Goal: Task Accomplishment & Management: Manage account settings

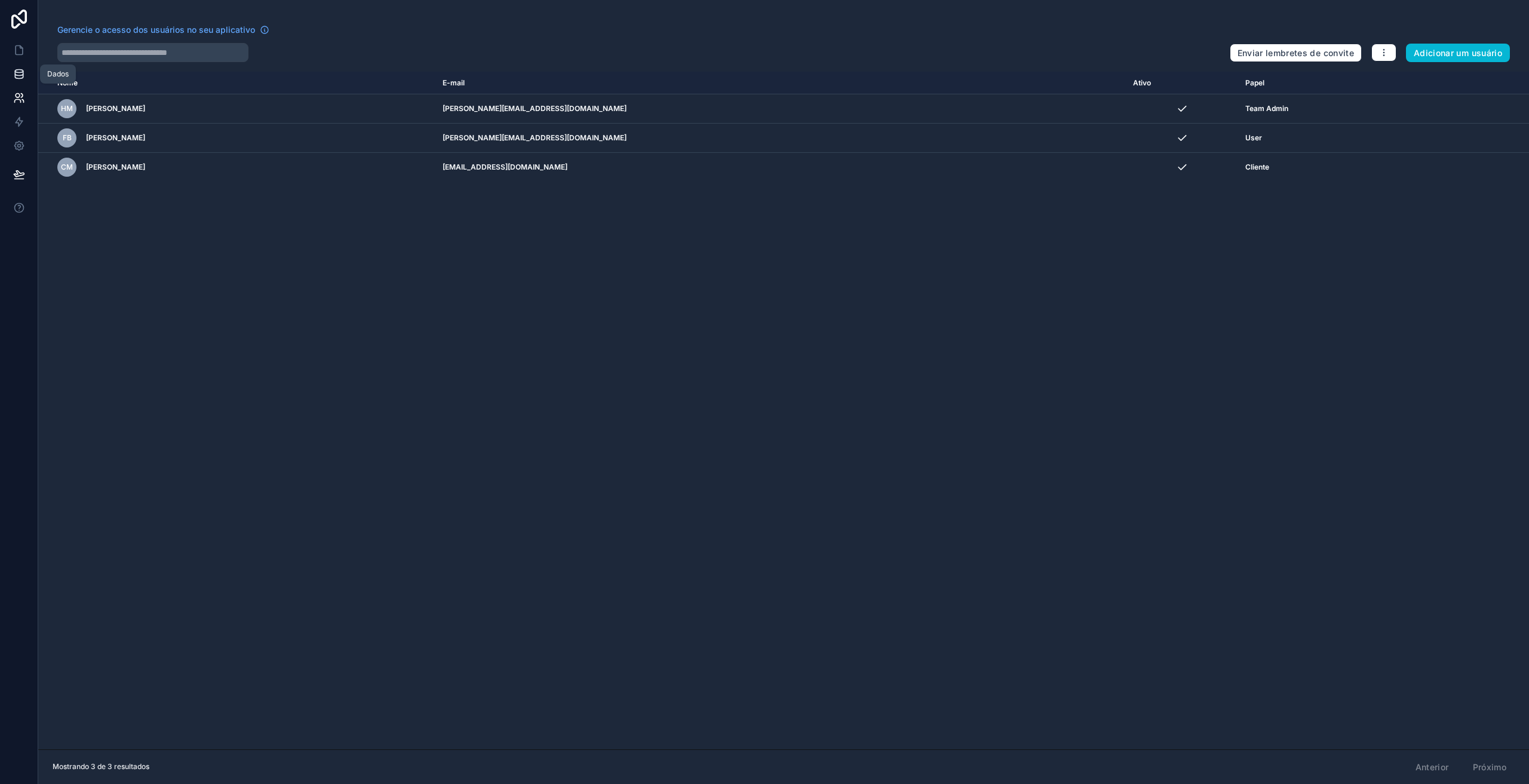
click at [20, 79] on icon at bounding box center [19, 74] width 12 height 12
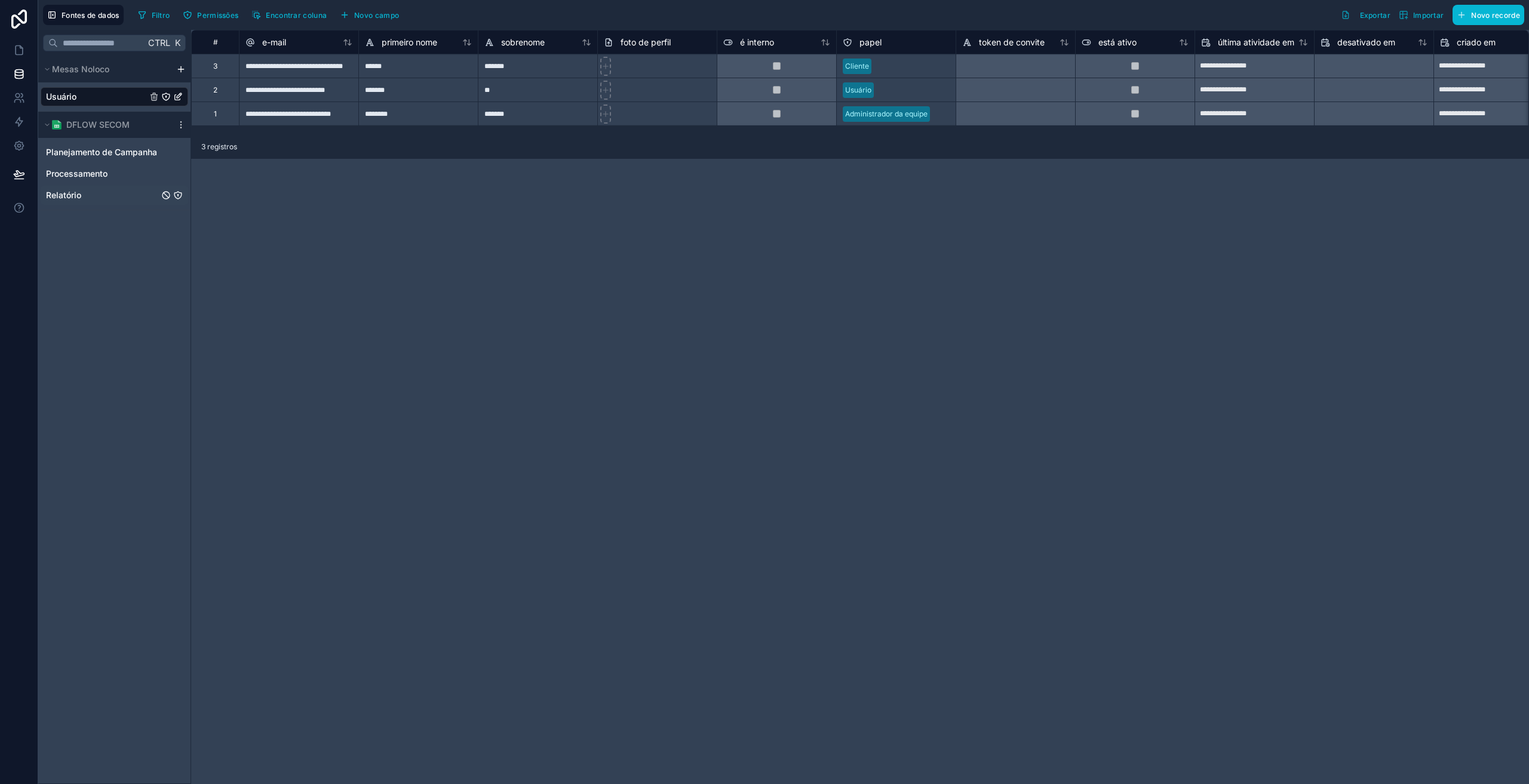
click at [75, 193] on font "Relatório" at bounding box center [64, 195] width 35 height 10
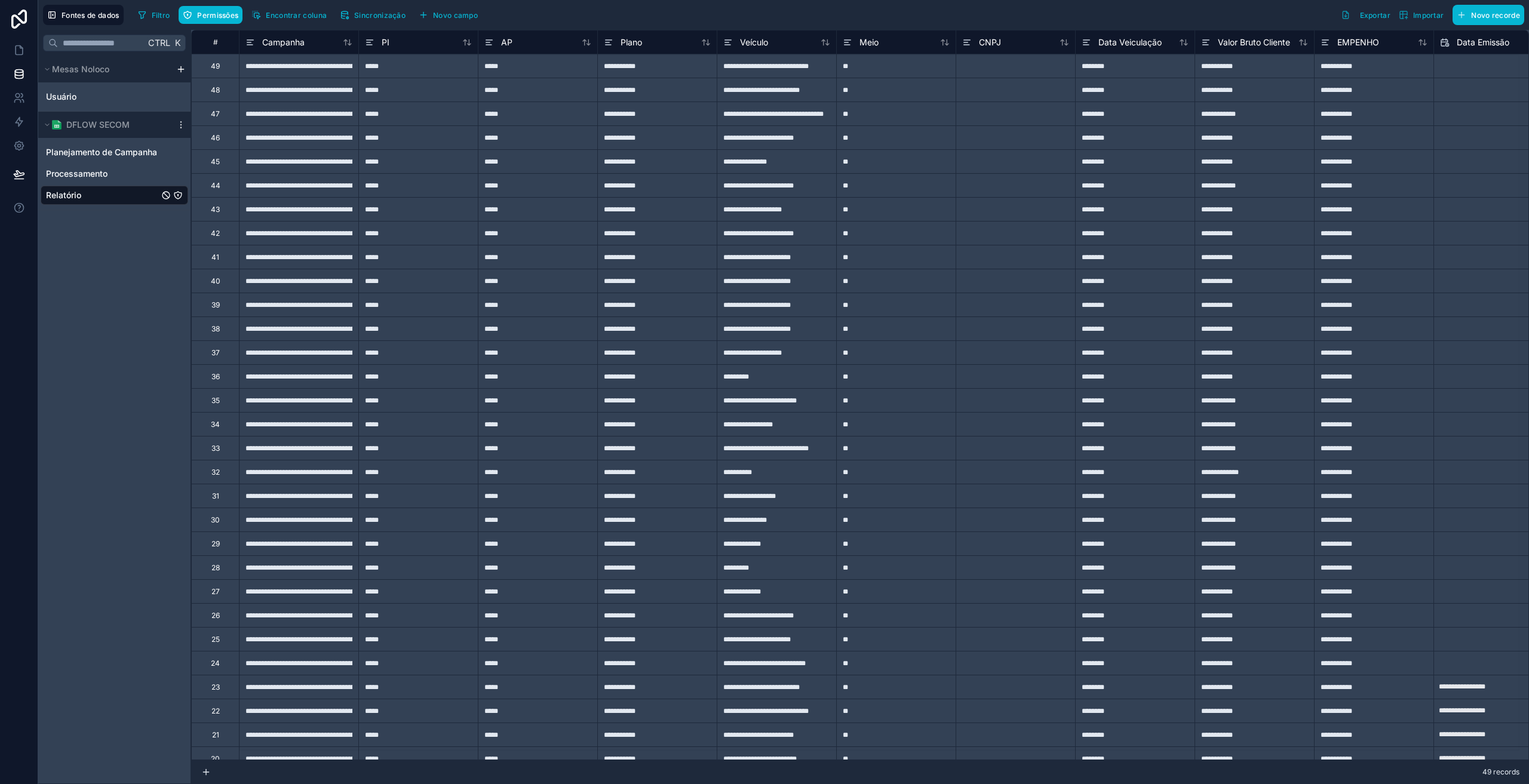
click at [174, 194] on icon "Relatório" at bounding box center [178, 195] width 7 height 7
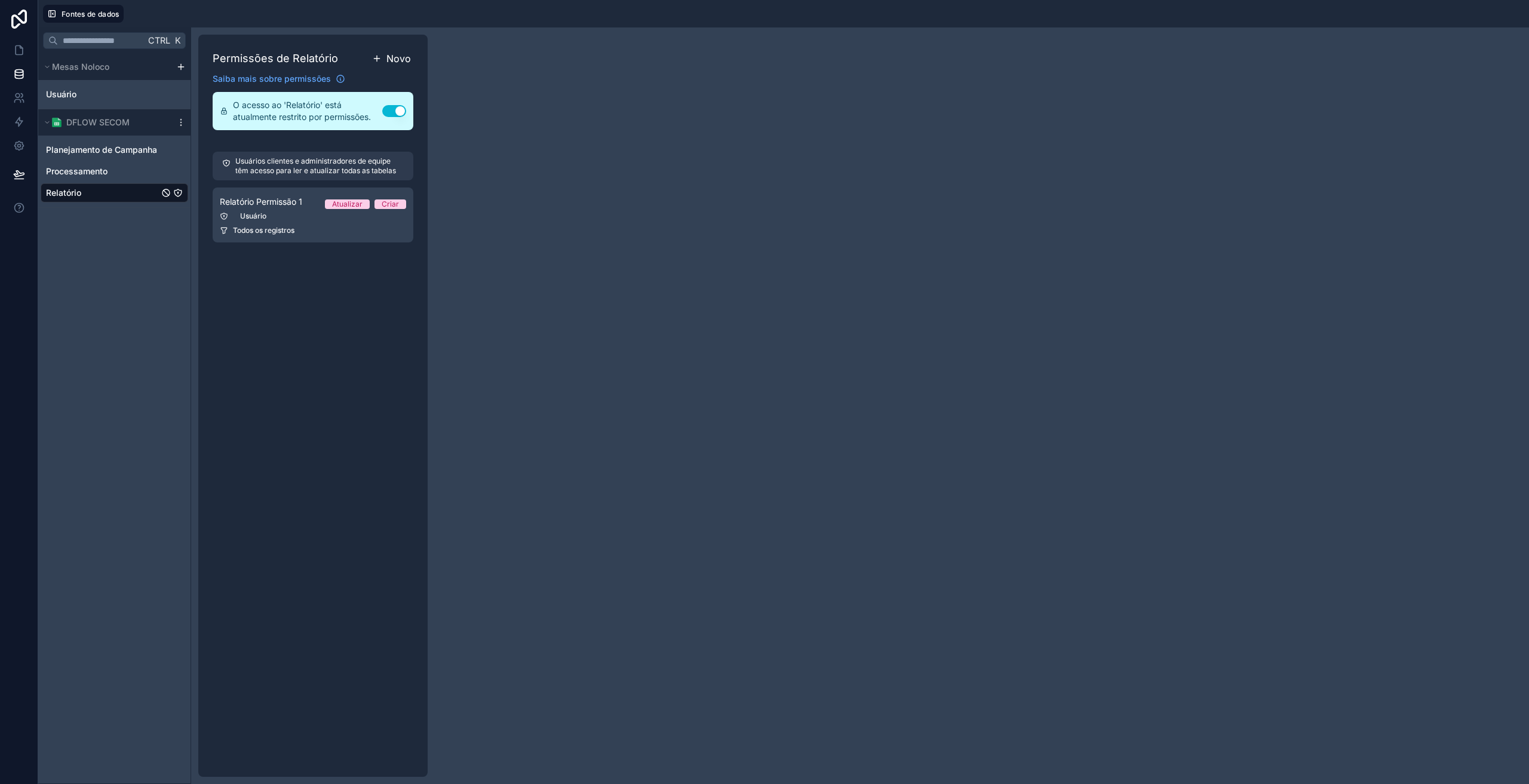
click at [386, 53] on button "Novo" at bounding box center [391, 59] width 43 height 19
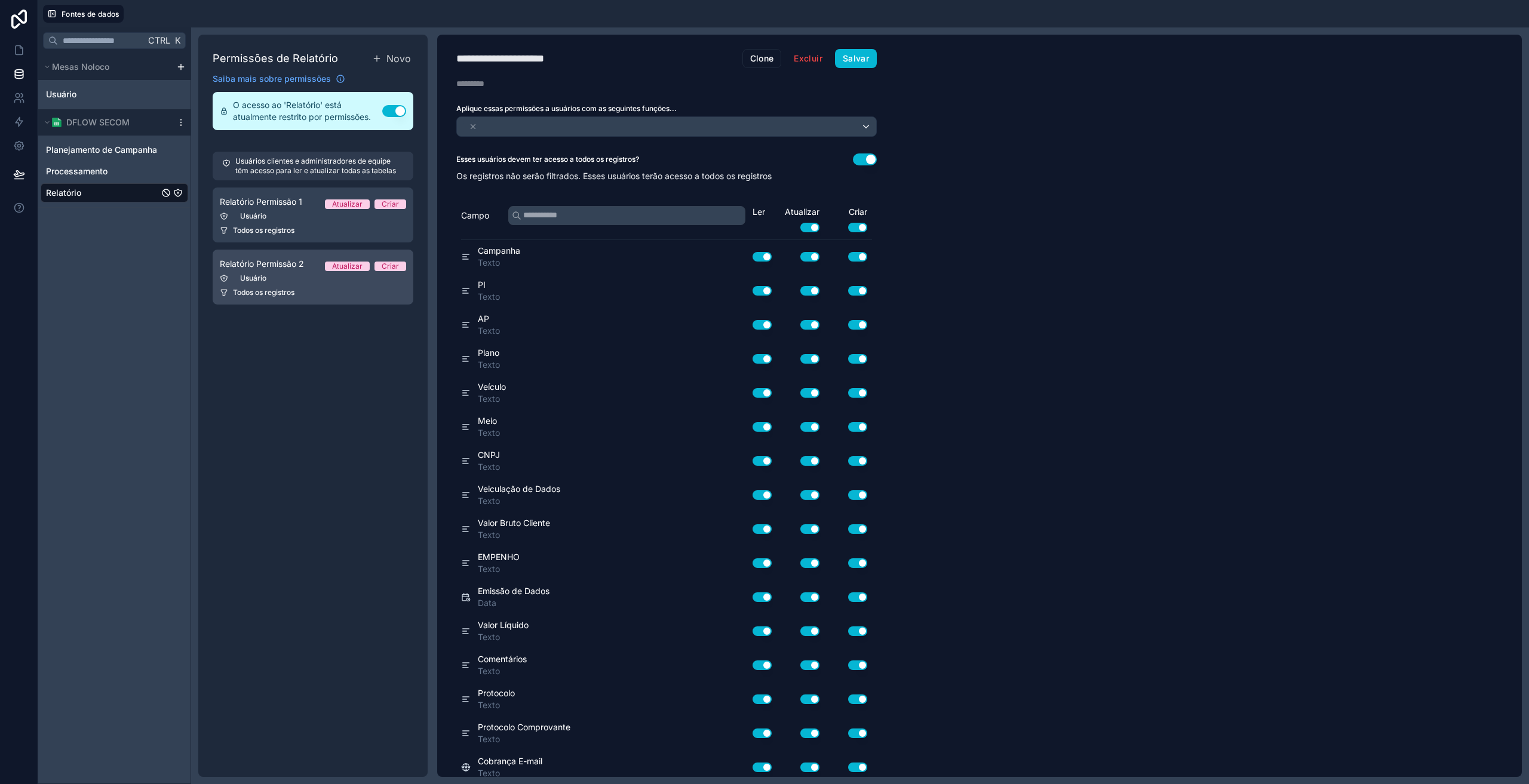
click at [287, 259] on font "Relatório Permissão 2" at bounding box center [262, 264] width 84 height 10
click at [509, 130] on span "Usuário" at bounding box center [485, 126] width 47 height 17
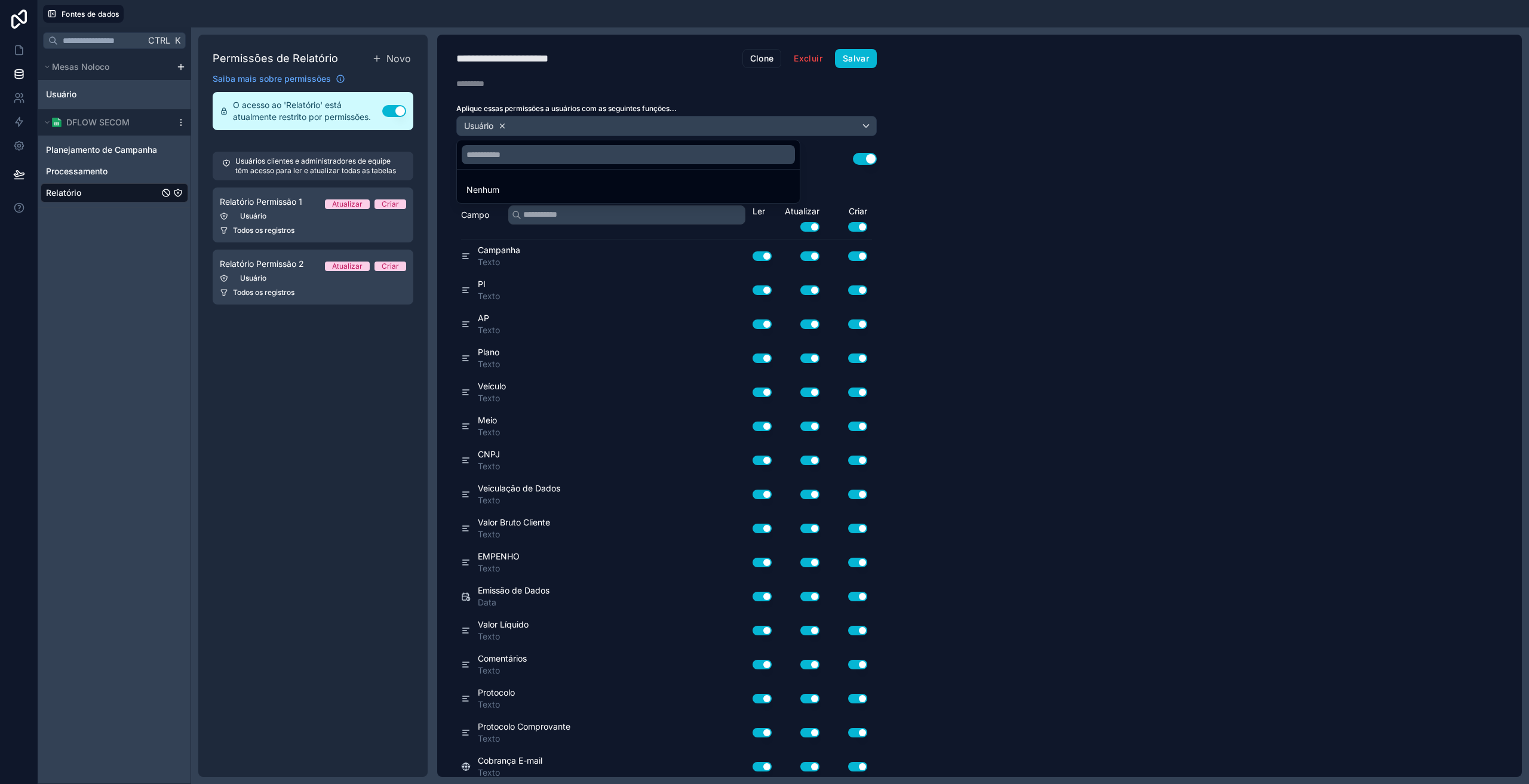
click at [506, 124] on div at bounding box center [764, 392] width 1529 height 784
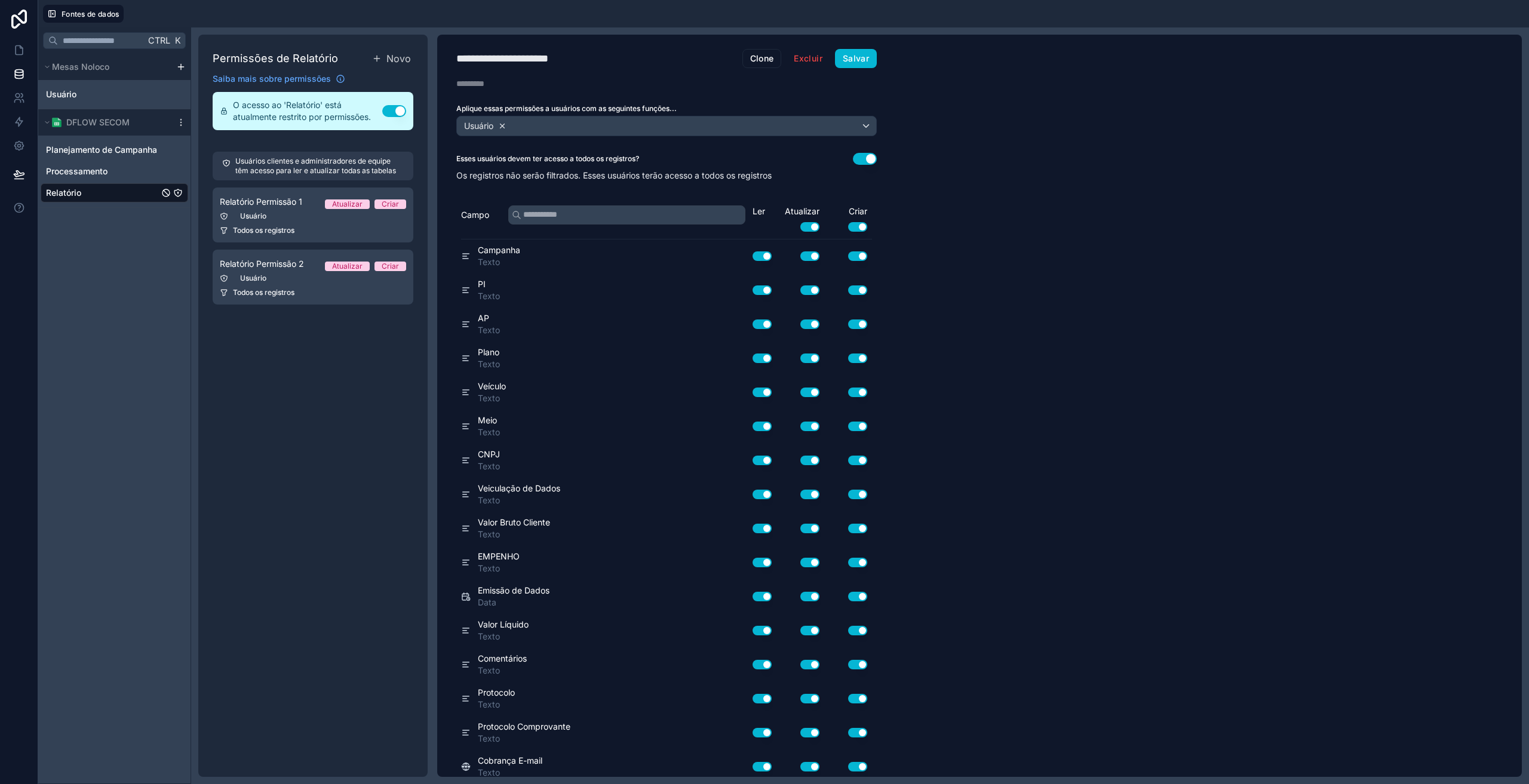
click at [504, 125] on icon at bounding box center [502, 125] width 4 height 4
click at [497, 126] on font "Escolha uma ou mais funções" at bounding box center [519, 126] width 115 height 10
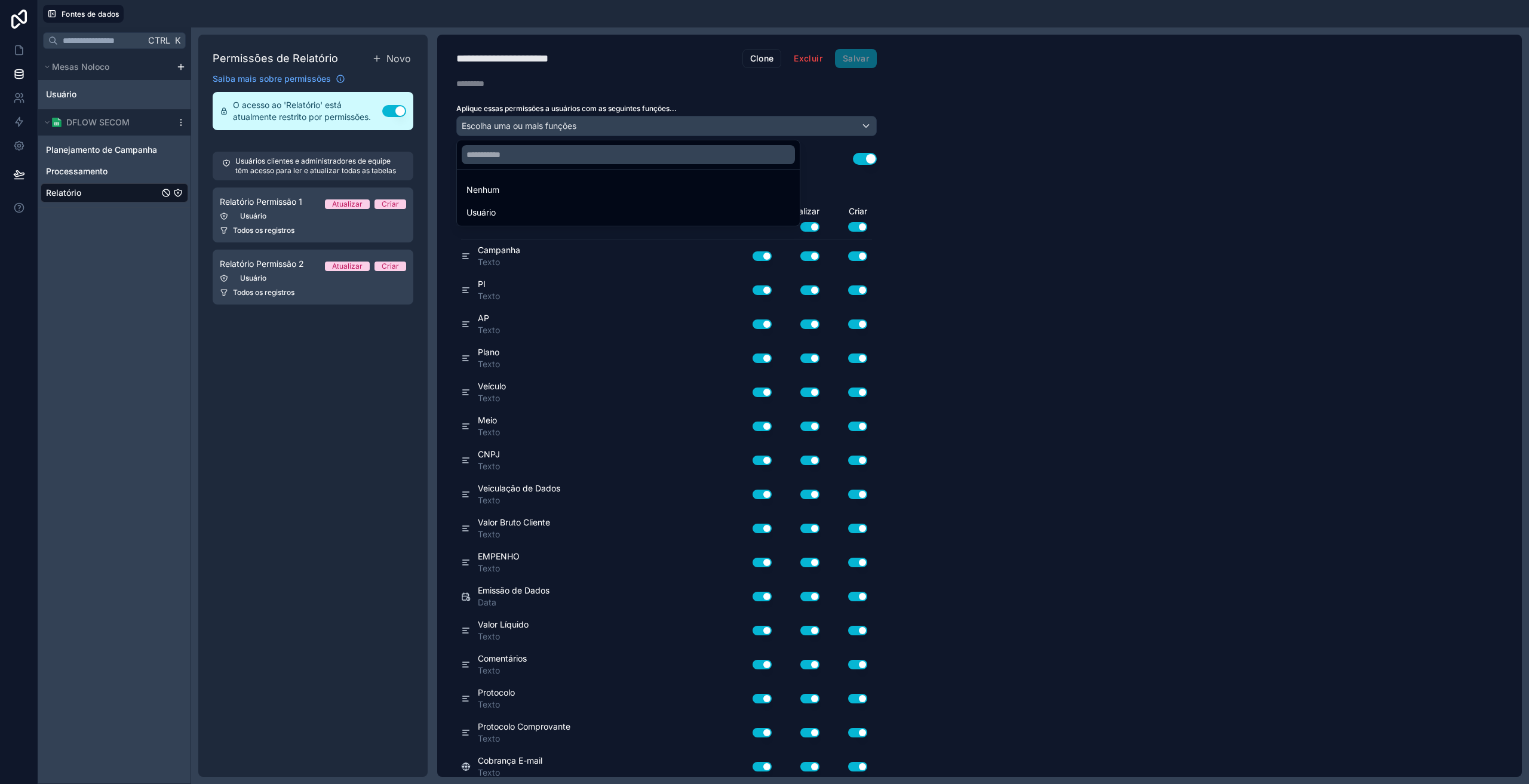
click at [21, 99] on div at bounding box center [764, 392] width 1529 height 784
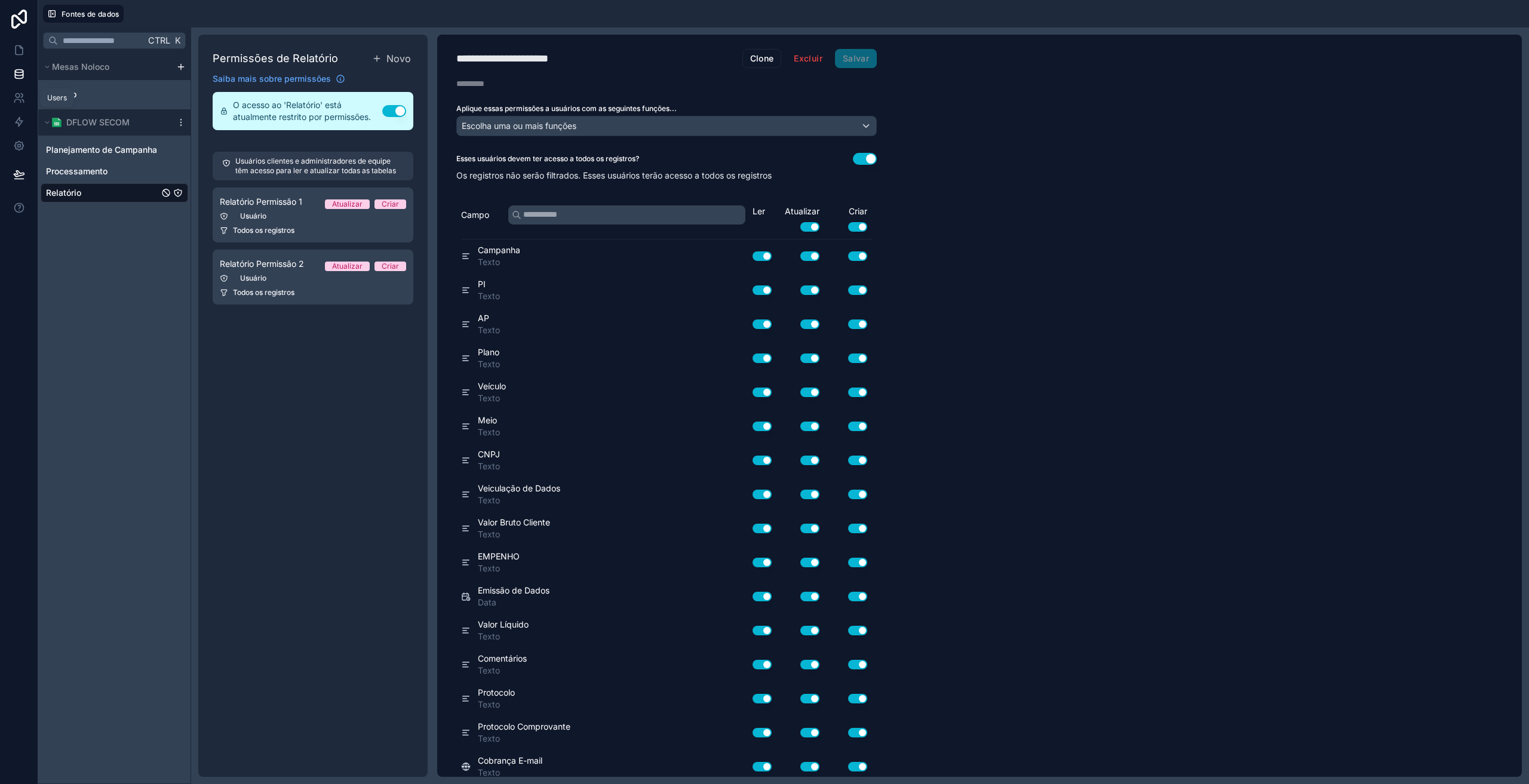
click at [21, 99] on icon at bounding box center [19, 98] width 12 height 12
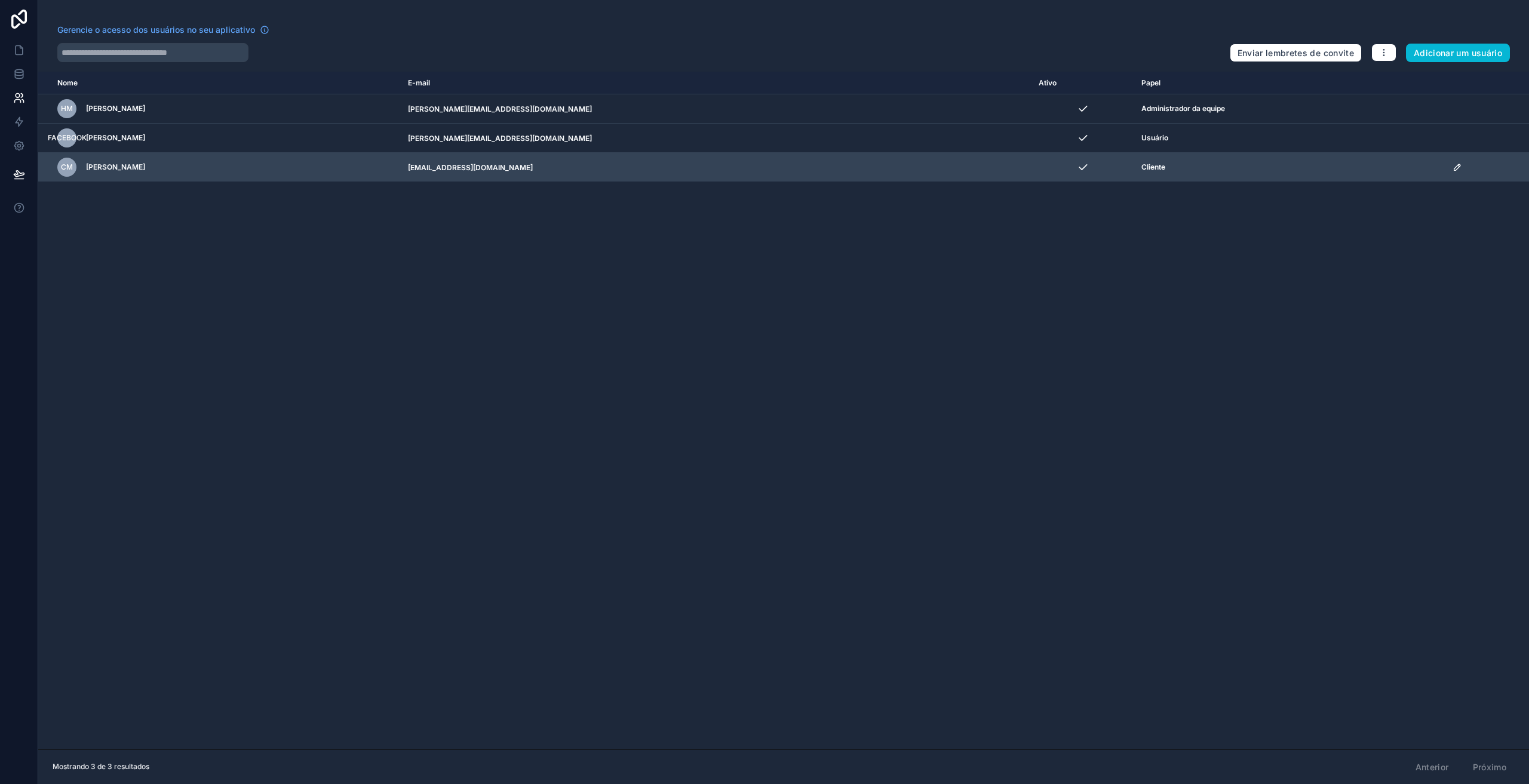
click at [1453, 167] on icon "conteúdo rolável" at bounding box center [1457, 167] width 9 height 9
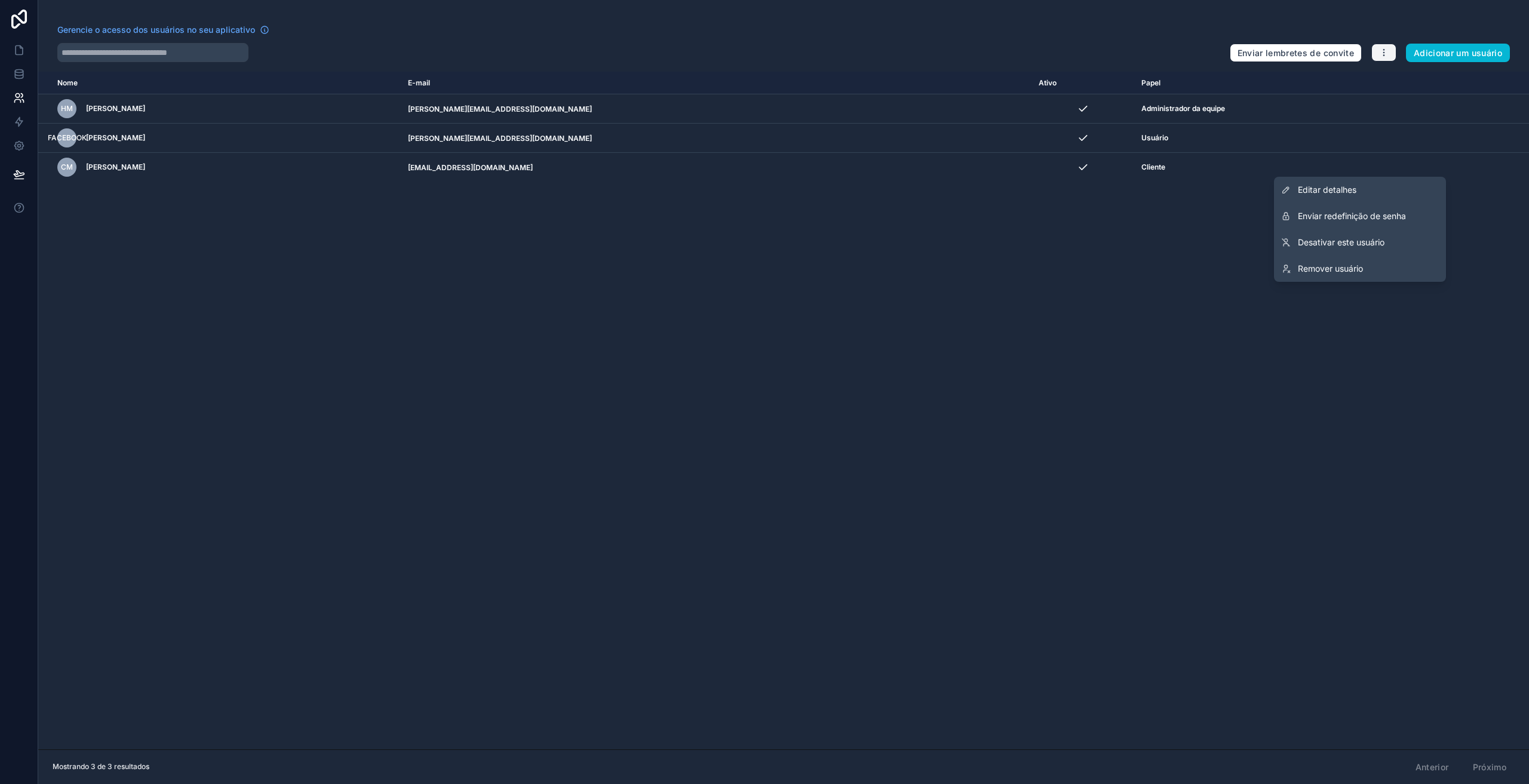
click at [1377, 54] on button "button" at bounding box center [1384, 52] width 25 height 18
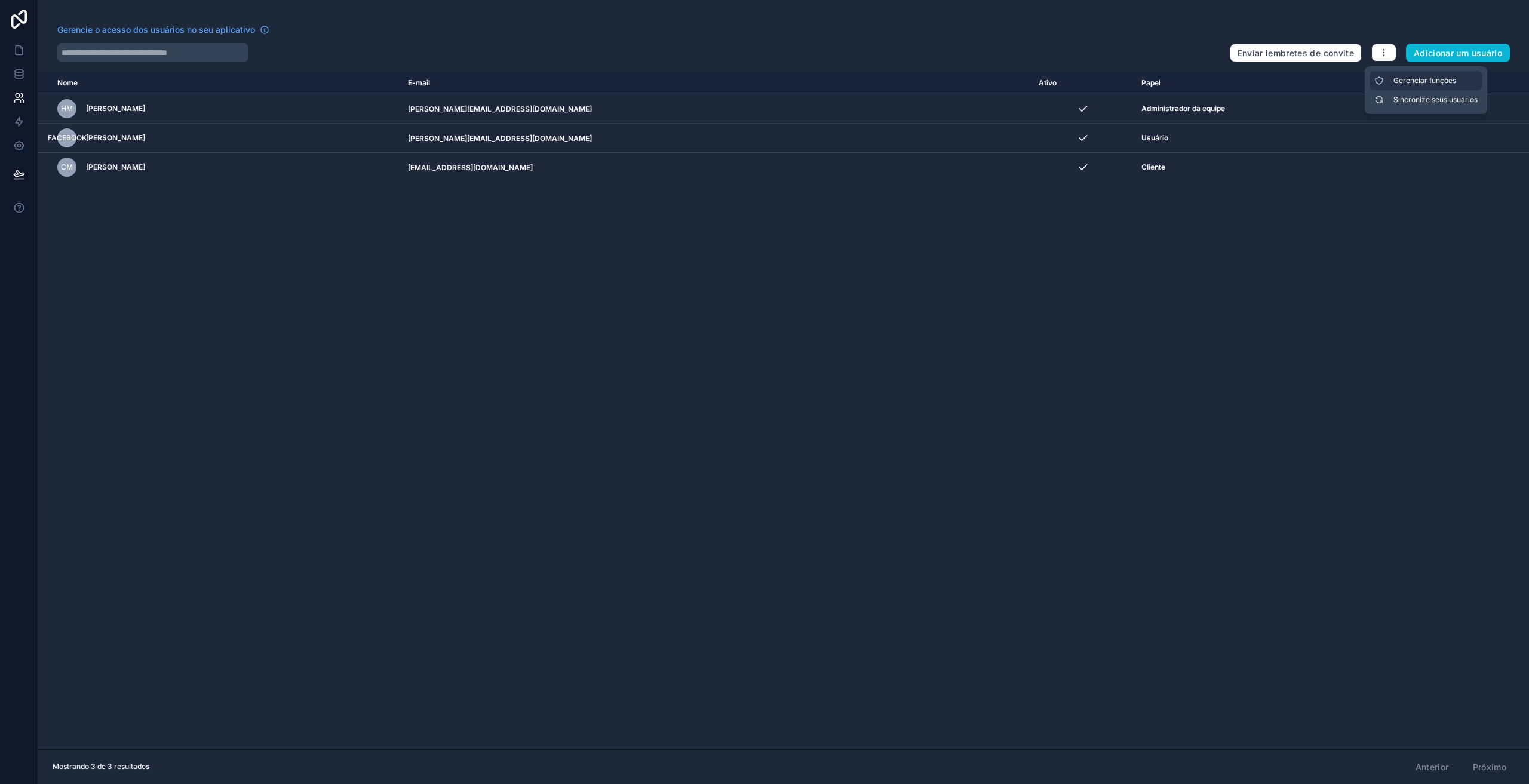
click at [1390, 76] on link "Gerenciar funções" at bounding box center [1426, 81] width 113 height 19
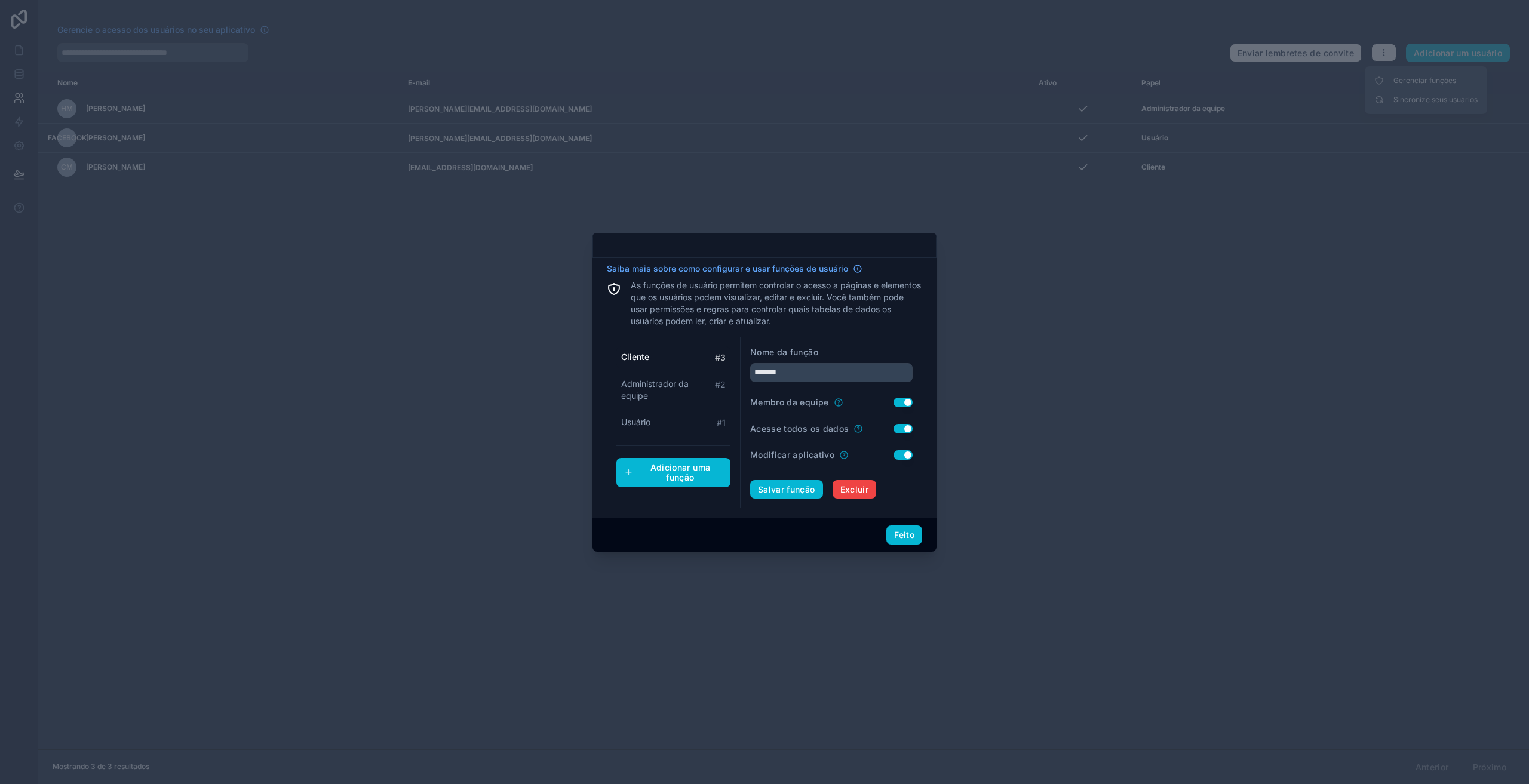
click at [898, 428] on button "Usar configuração" at bounding box center [903, 428] width 19 height 9
click at [896, 404] on button "Usar configuração" at bounding box center [903, 402] width 19 height 9
click at [898, 456] on button "Usar configuração" at bounding box center [903, 455] width 19 height 9
click at [782, 486] on font "Salvar função" at bounding box center [786, 490] width 57 height 10
click at [794, 486] on div "Salvar função Excluir" at bounding box center [832, 490] width 162 height 19
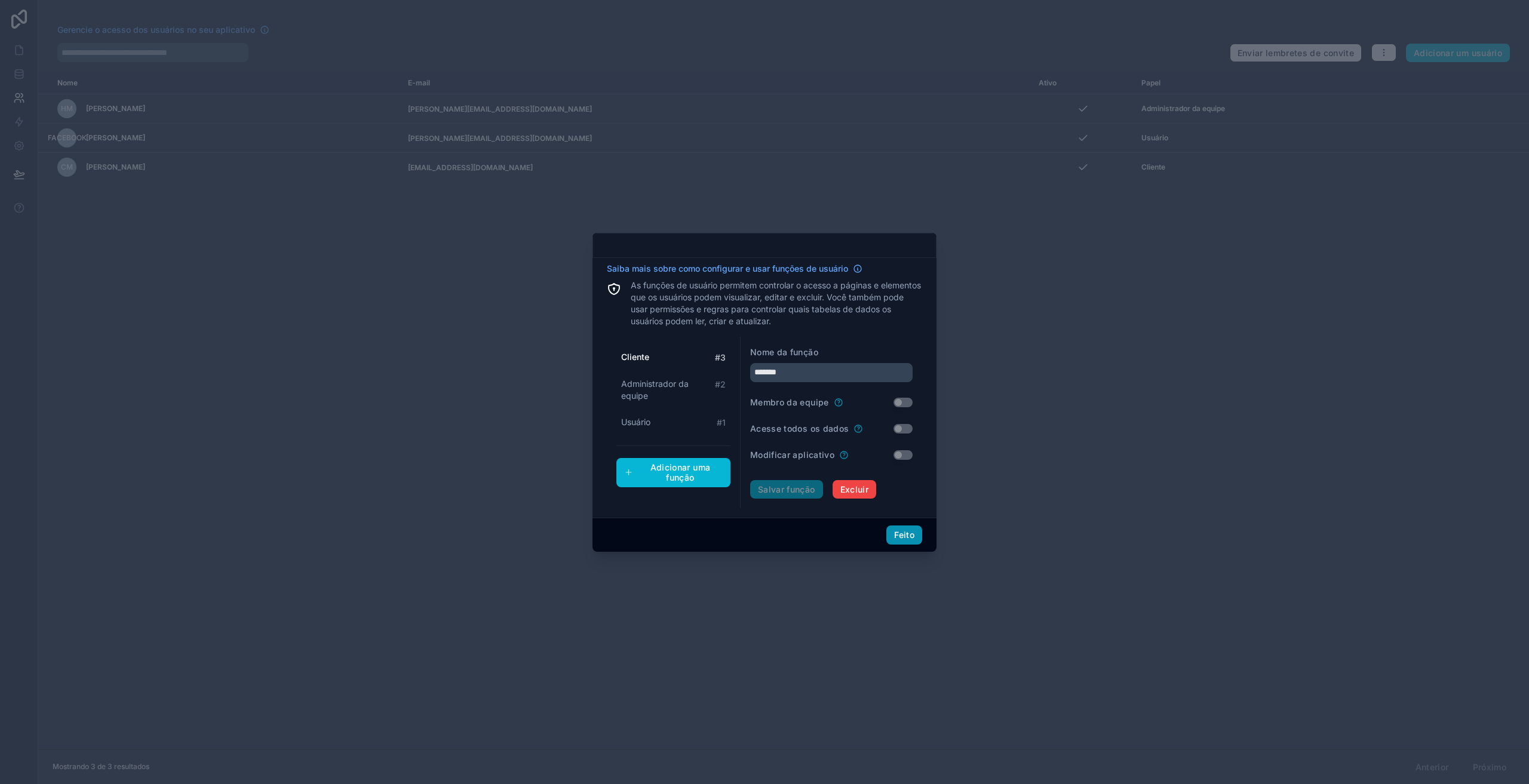
click at [904, 534] on font "Feito" at bounding box center [905, 535] width 20 height 10
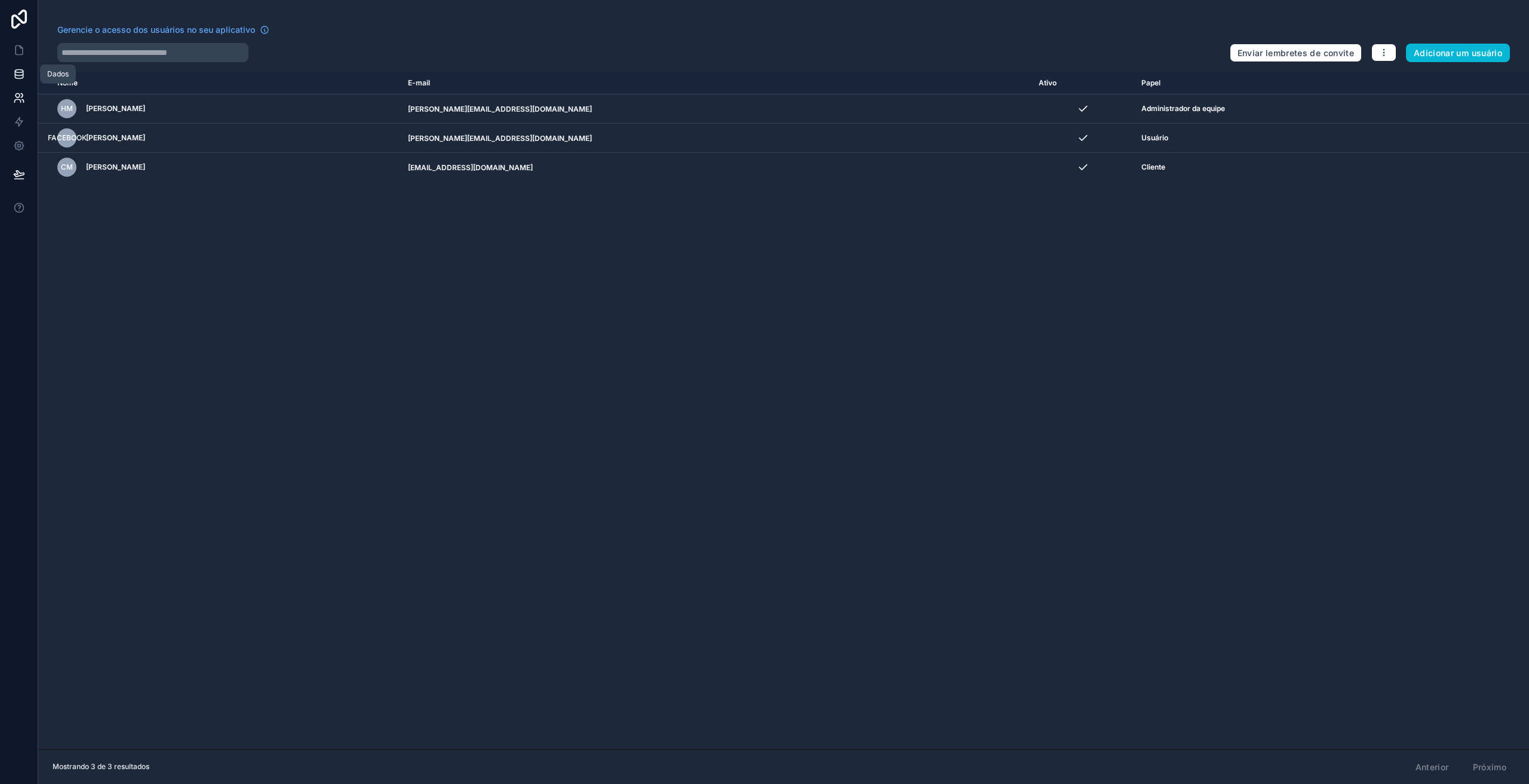
click at [16, 70] on icon at bounding box center [19, 71] width 8 height 3
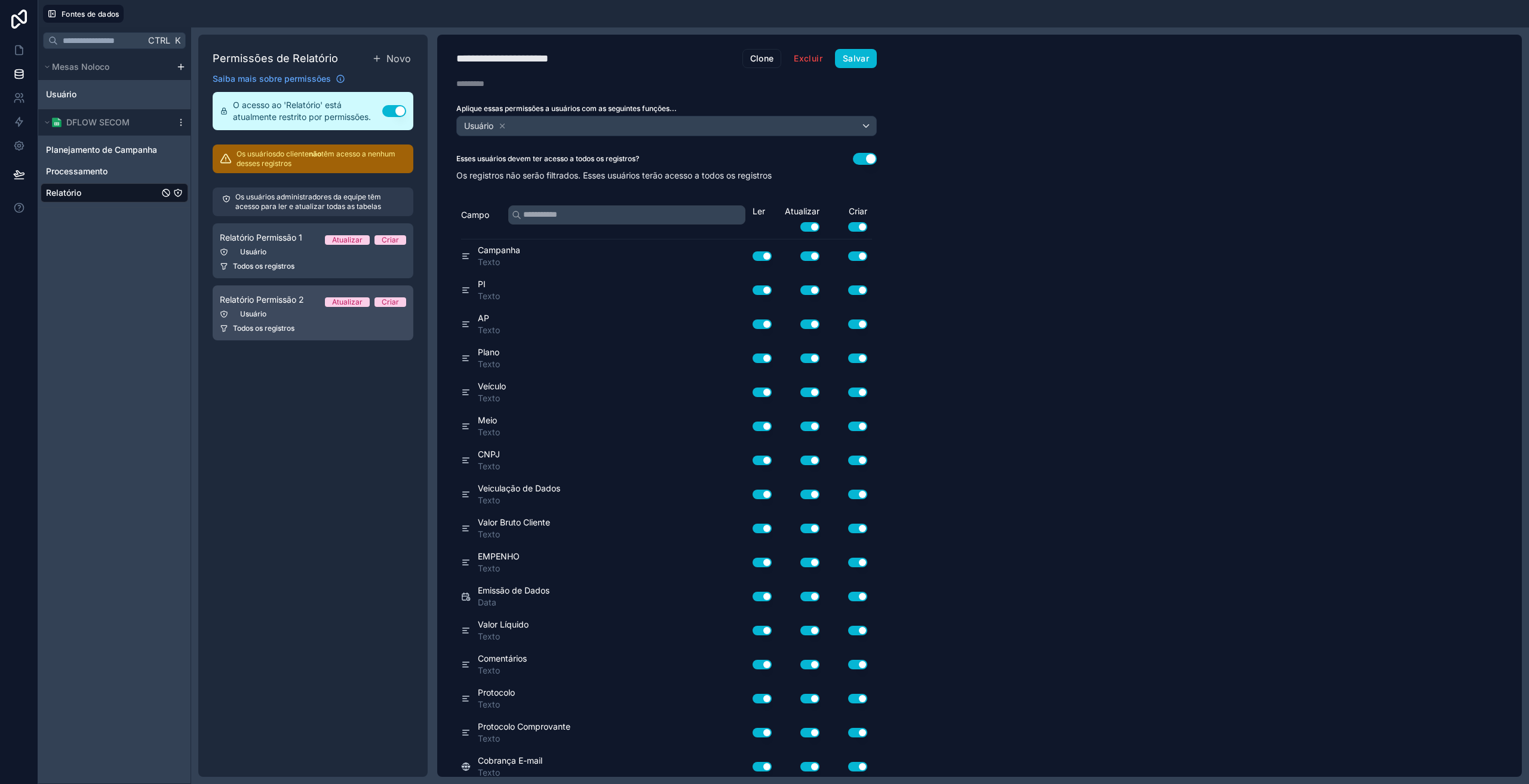
click at [278, 300] on font "Relatório Permissão 2" at bounding box center [262, 300] width 84 height 10
click at [500, 123] on icon at bounding box center [502, 126] width 8 height 8
click at [502, 126] on font "Escolha uma ou mais funções" at bounding box center [519, 126] width 115 height 10
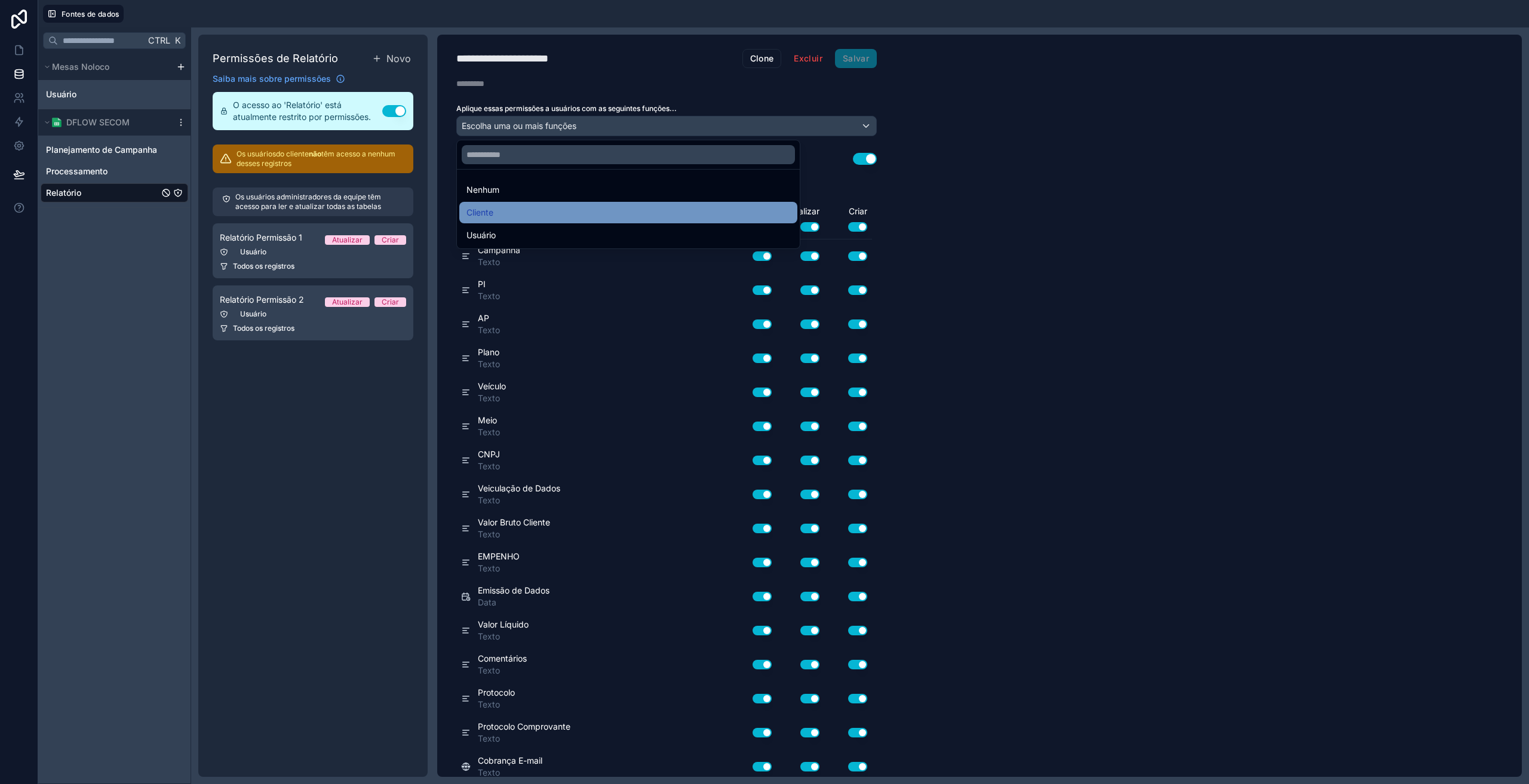
click at [505, 216] on div "Cliente" at bounding box center [628, 212] width 324 height 14
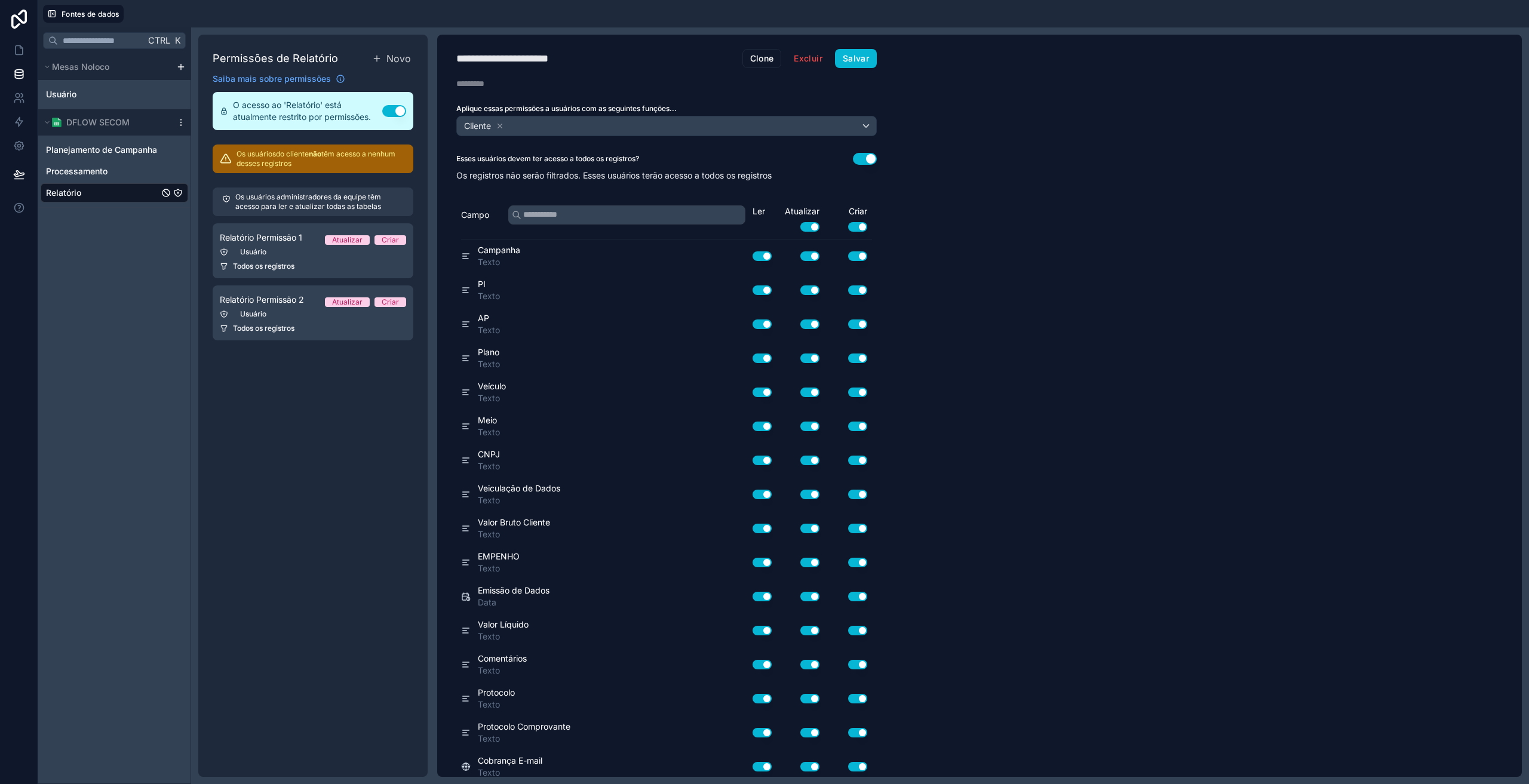
click at [813, 230] on button "Usar configuração" at bounding box center [810, 227] width 19 height 9
click at [861, 228] on button "Usar configuração" at bounding box center [858, 227] width 19 height 9
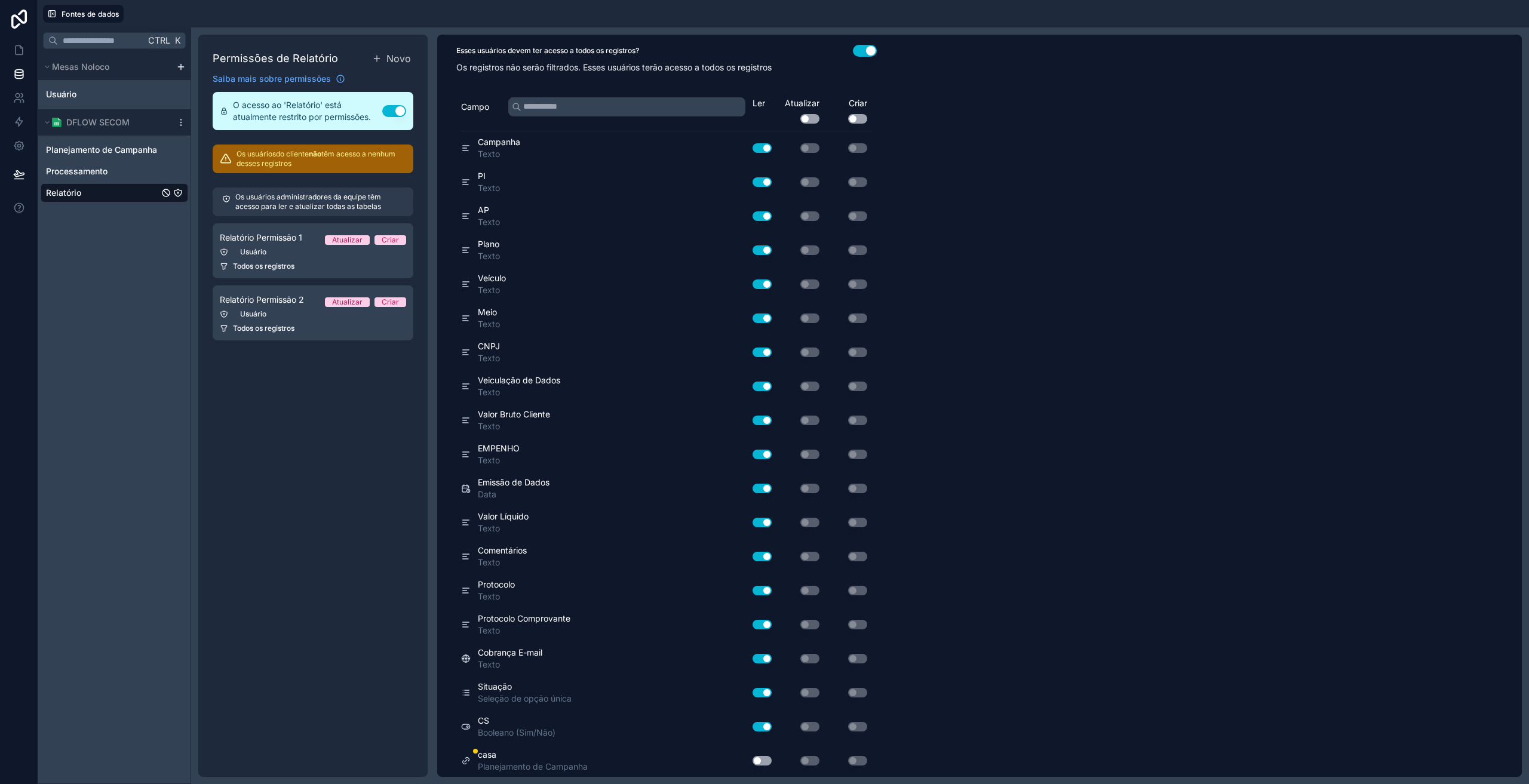
scroll to position [109, 0]
click at [759, 763] on button "Usar configuração" at bounding box center [762, 759] width 19 height 9
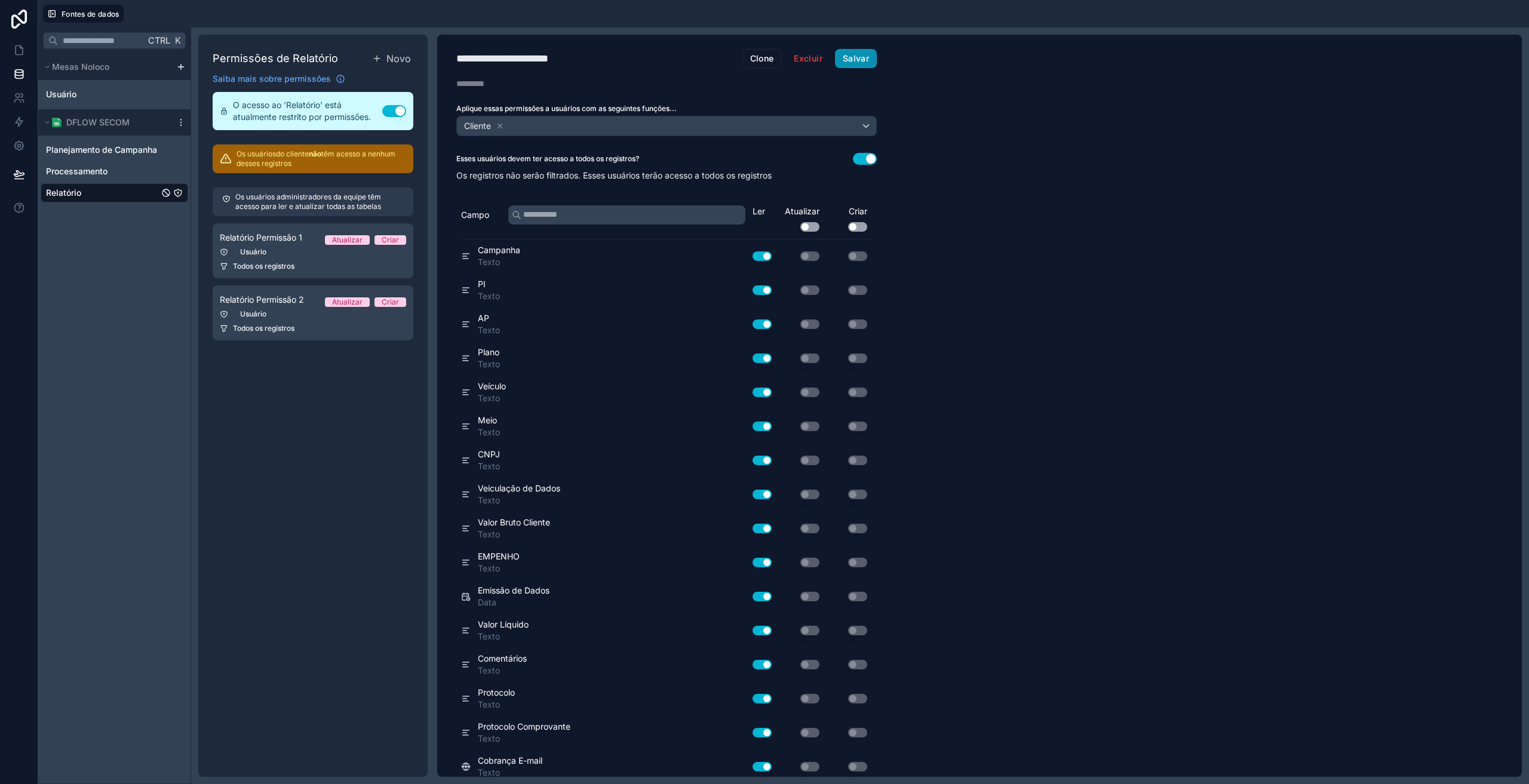
click at [850, 60] on font "Salvar" at bounding box center [856, 58] width 26 height 10
click at [865, 60] on font "Salvar" at bounding box center [856, 58] width 26 height 10
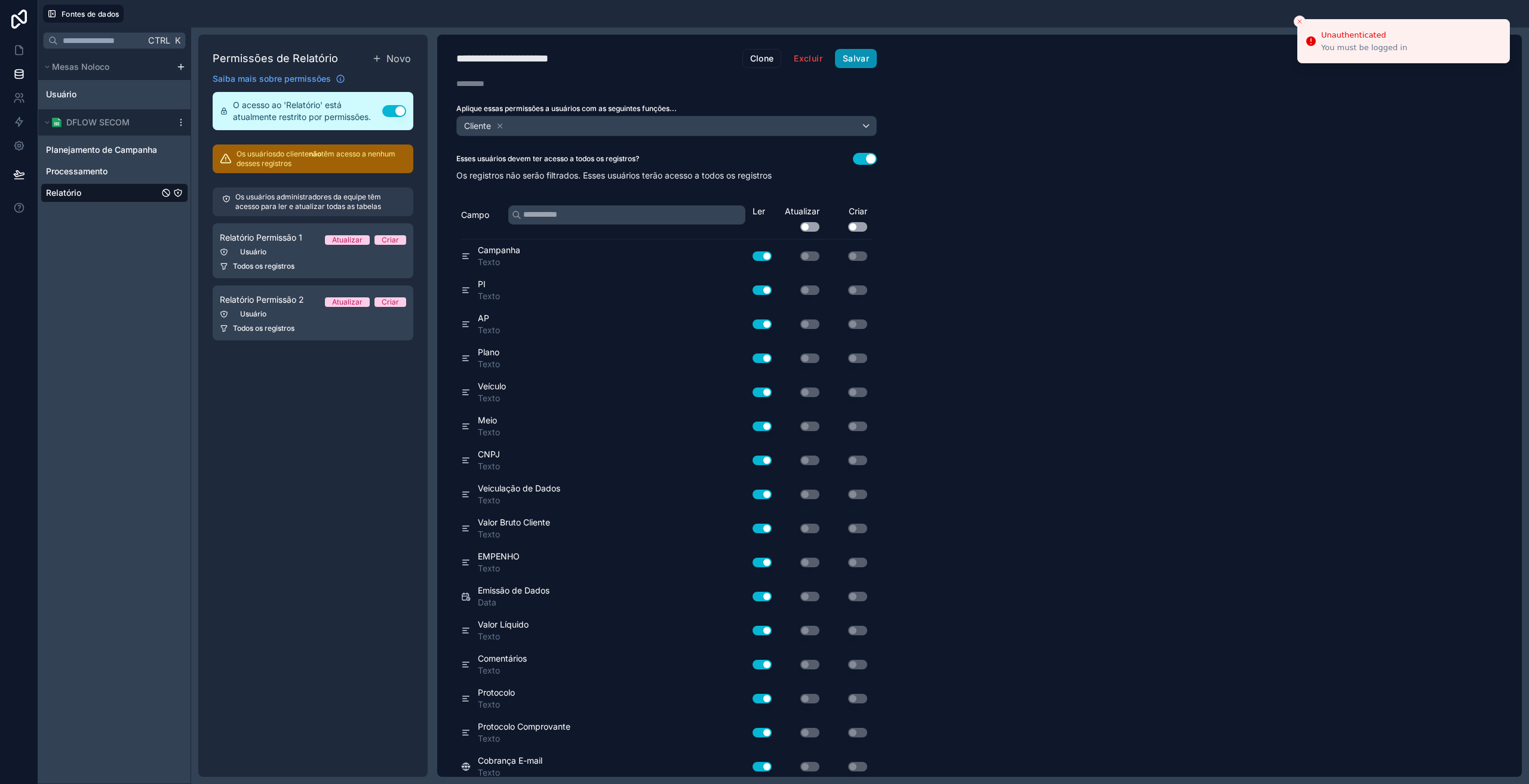
drag, startPoint x: 1414, startPoint y: 49, endPoint x: 1343, endPoint y: 54, distance: 71.2
click at [1343, 54] on li "Unauthenticated You must be logged in" at bounding box center [1404, 41] width 213 height 44
click at [1343, 47] on div "You must be logged in" at bounding box center [1364, 47] width 86 height 11
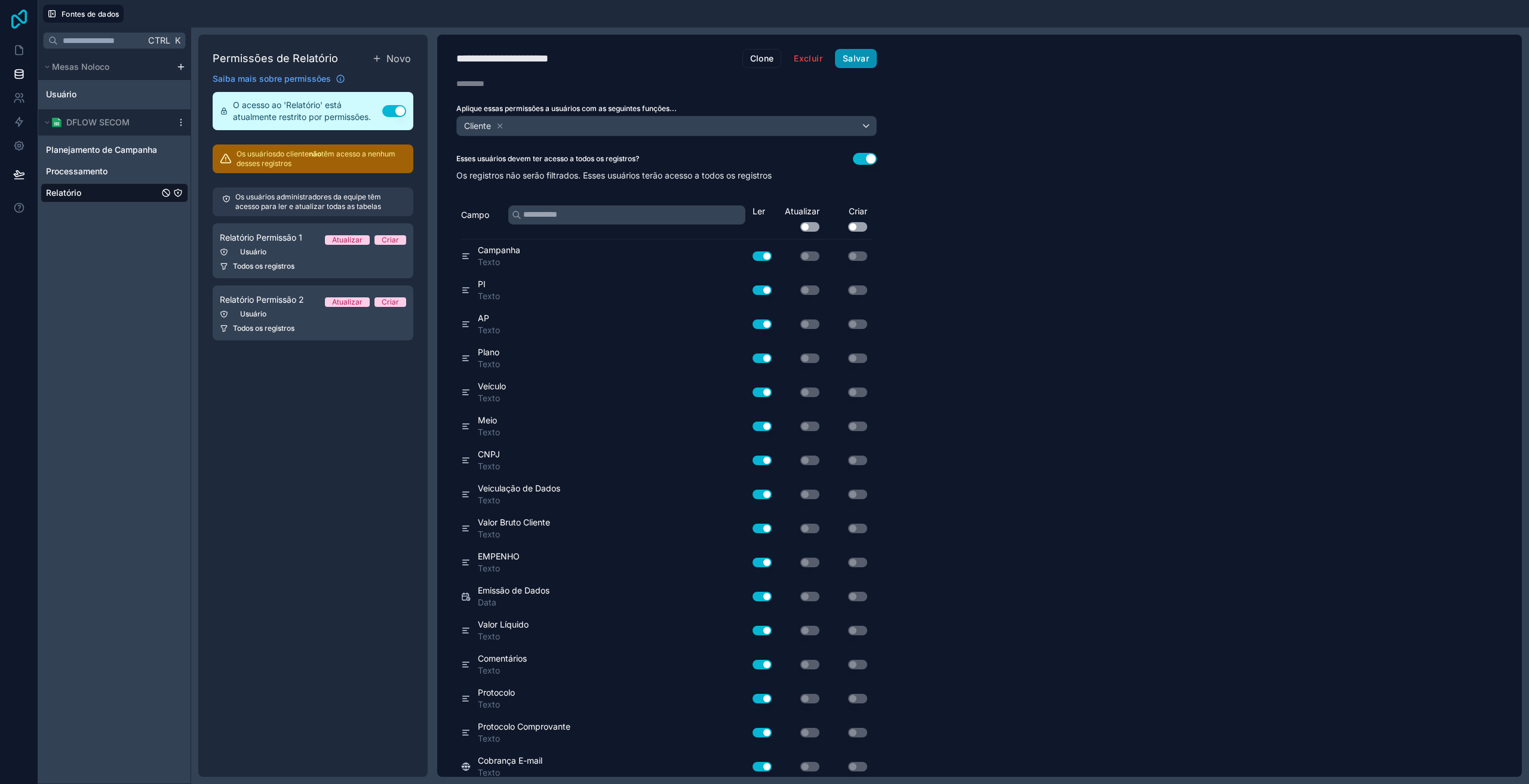
click at [21, 23] on icon at bounding box center [19, 19] width 24 height 19
